Goal: Task Accomplishment & Management: Manage account settings

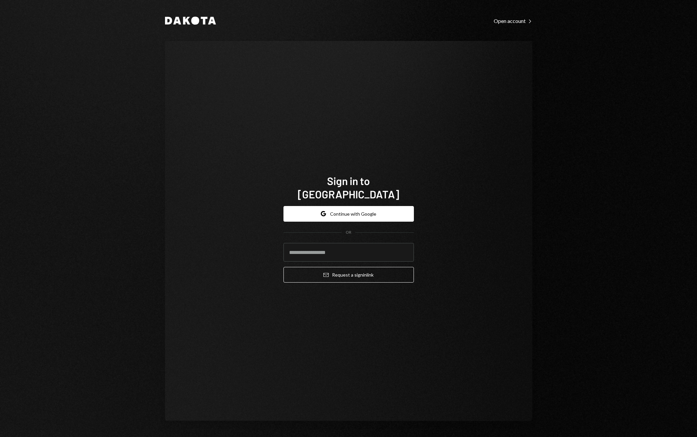
type input "**********"
click at [358, 270] on button "Email Request a sign in link" at bounding box center [348, 275] width 130 height 16
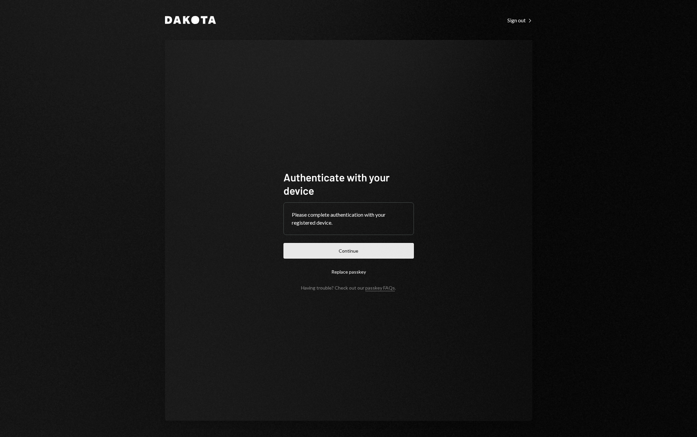
click at [361, 255] on button "Continue" at bounding box center [348, 251] width 130 height 16
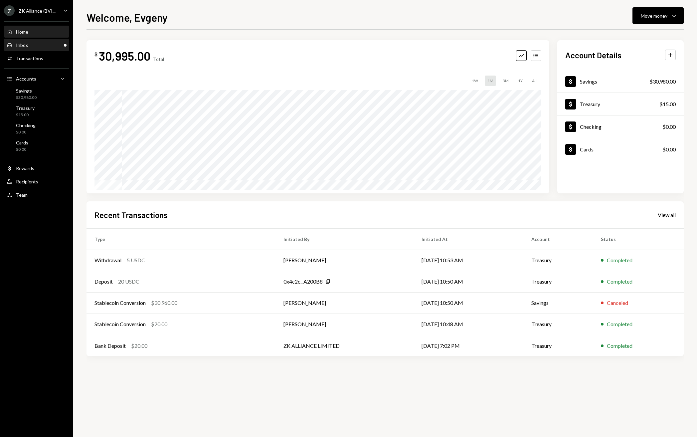
click at [43, 43] on div "Inbox Inbox" at bounding box center [37, 45] width 60 height 6
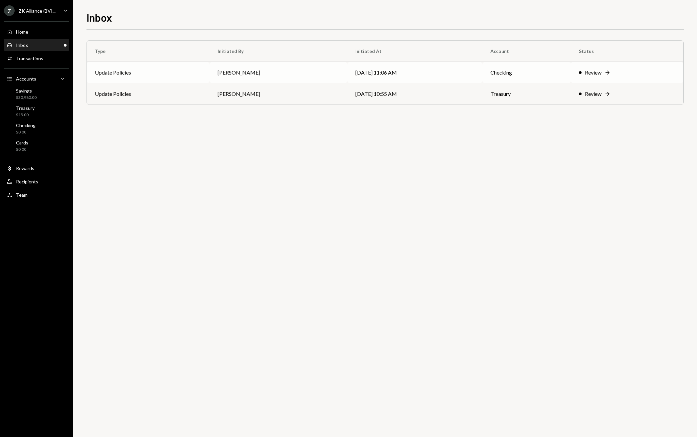
click at [150, 80] on td "Update Policies" at bounding box center [148, 72] width 123 height 21
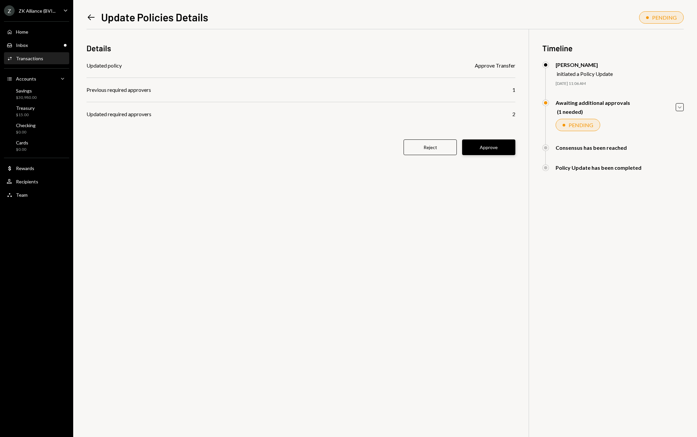
click at [489, 152] on button "Approve" at bounding box center [488, 147] width 53 height 16
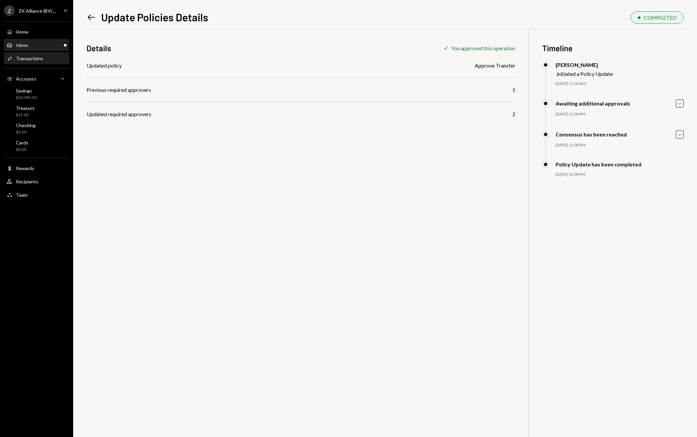
click at [43, 43] on div "Inbox Inbox" at bounding box center [37, 45] width 60 height 6
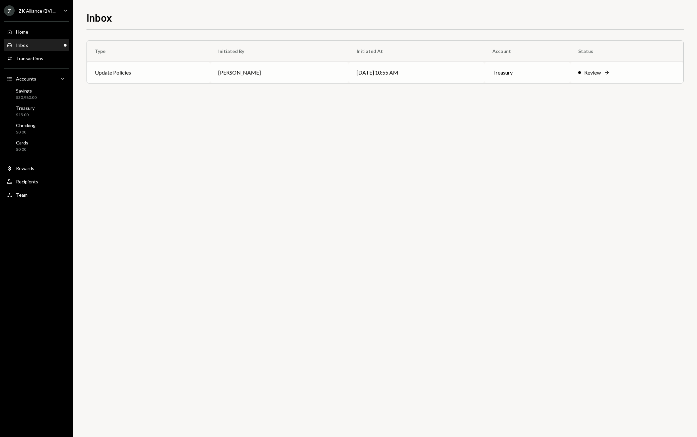
click at [591, 73] on div "Review" at bounding box center [592, 73] width 17 height 8
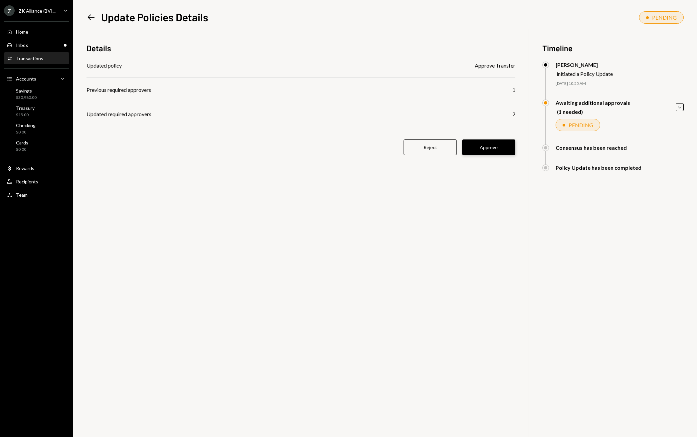
click at [509, 150] on button "Approve" at bounding box center [488, 147] width 53 height 16
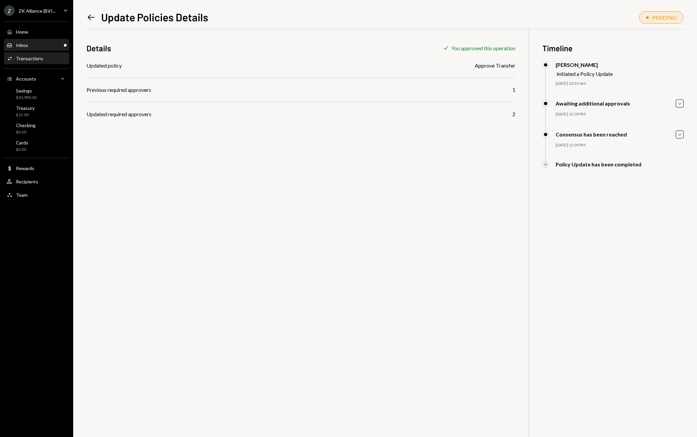
click at [31, 42] on div "Inbox Inbox" at bounding box center [37, 45] width 60 height 11
